Goal: Find specific page/section: Find specific page/section

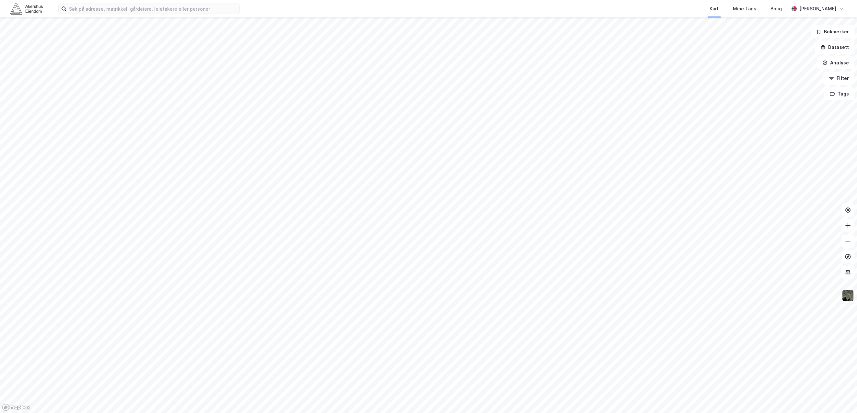
click at [440, 298] on img at bounding box center [848, 296] width 12 height 12
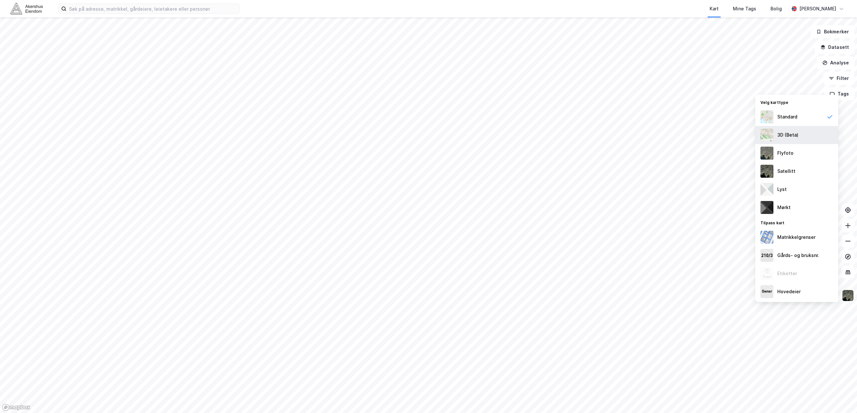
click at [440, 131] on div "3D (Beta)" at bounding box center [796, 135] width 83 height 18
